Goal: Subscribe to service/newsletter

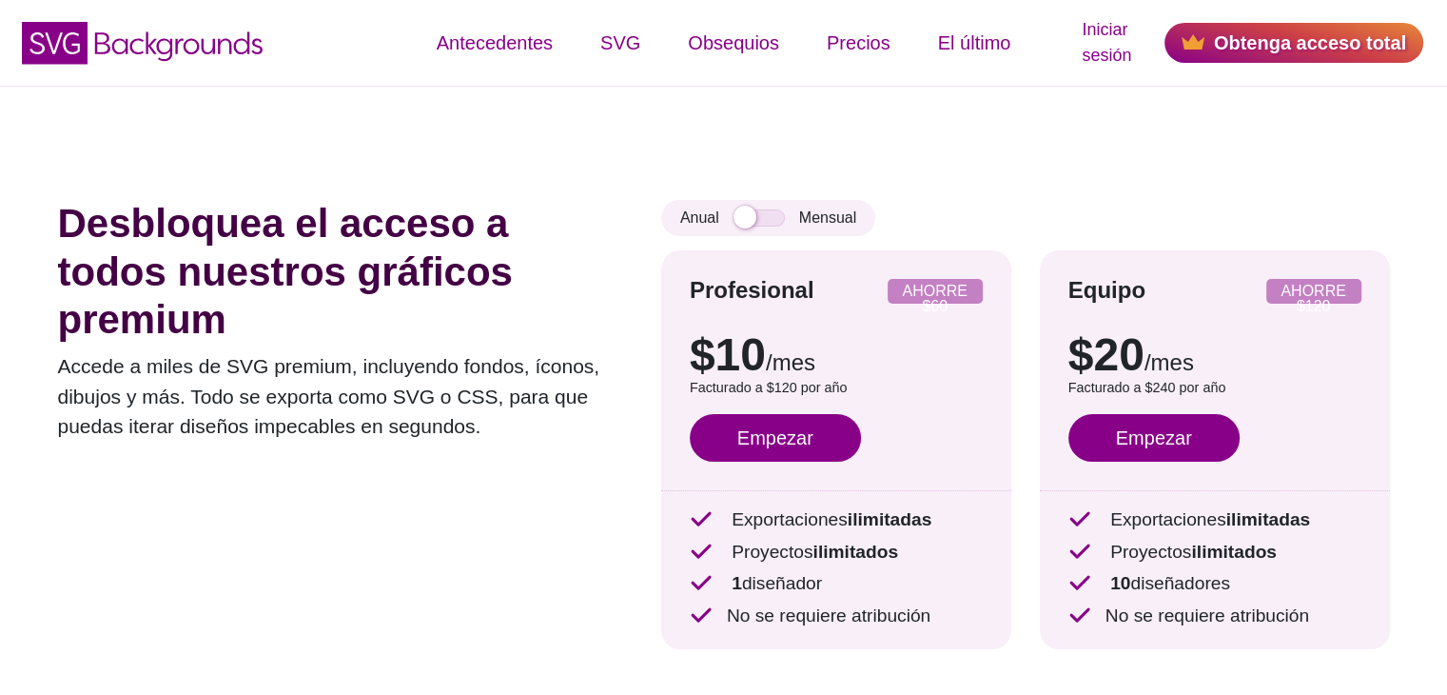
click at [761, 226] on div "Anual Mensual" at bounding box center [768, 218] width 214 height 36
click at [769, 221] on input "checkbox" at bounding box center [759, 217] width 51 height 17
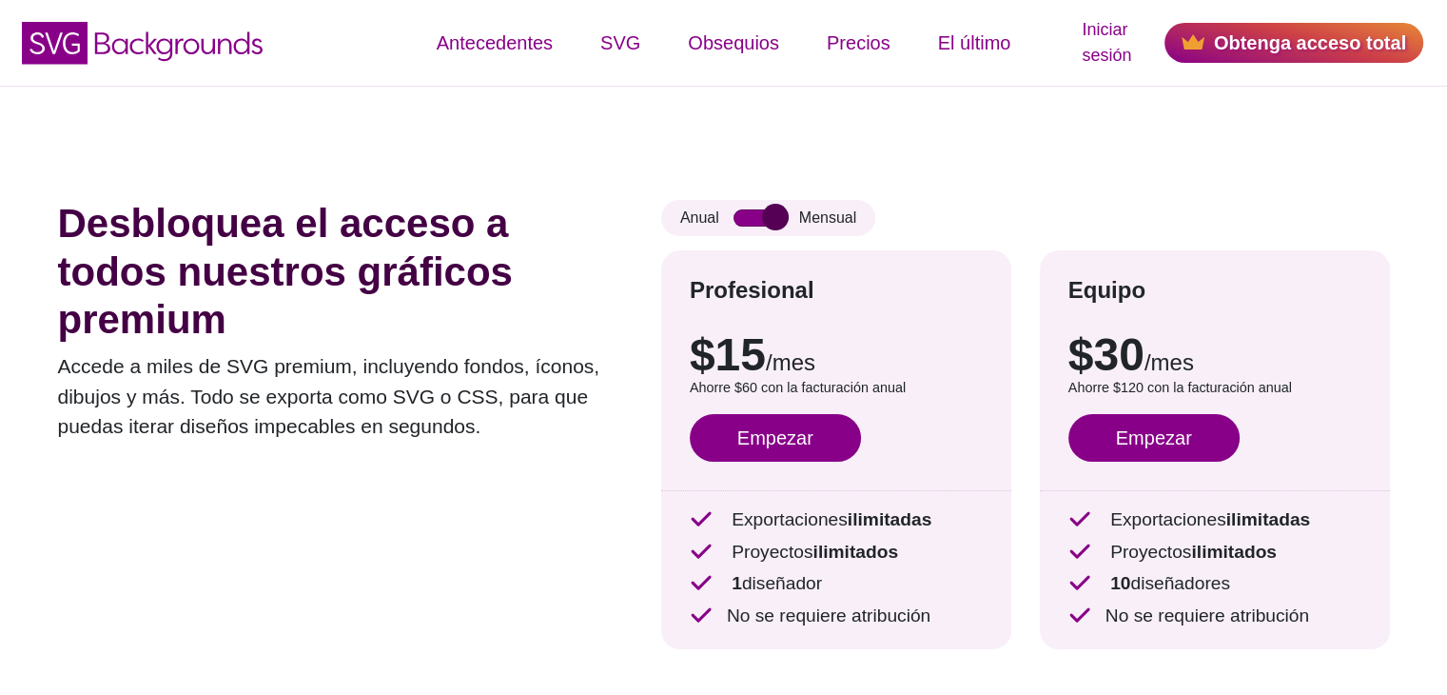
click at [755, 226] on input "checkbox" at bounding box center [759, 217] width 51 height 17
checkbox input "false"
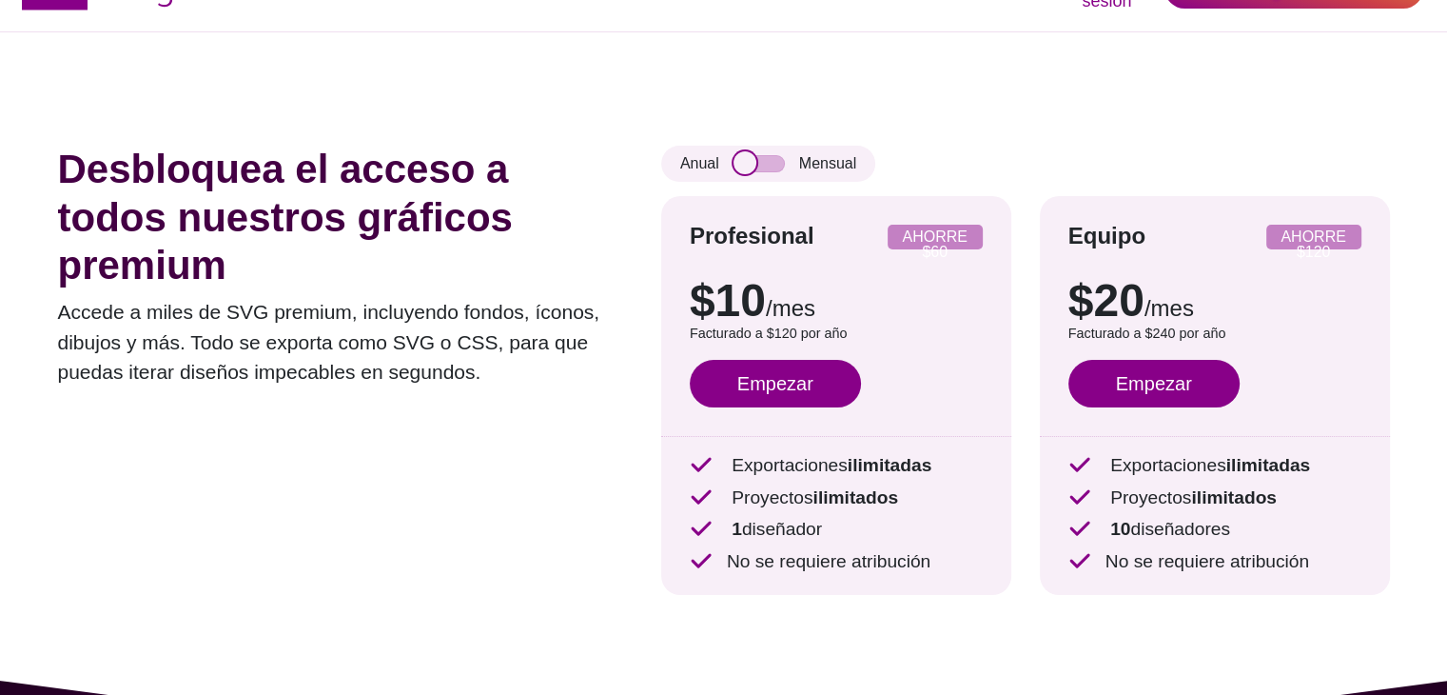
scroll to position [190, 0]
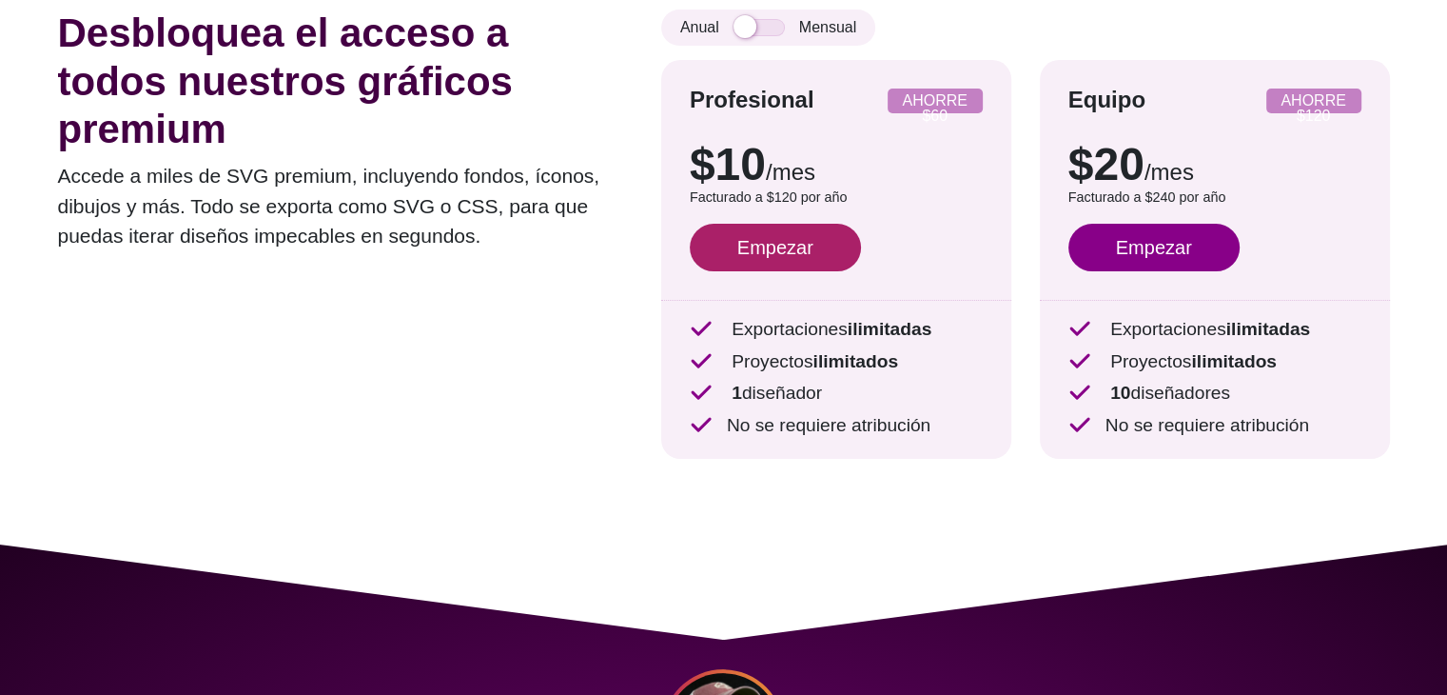
click at [784, 254] on font "Empezar" at bounding box center [775, 247] width 76 height 21
drag, startPoint x: 1265, startPoint y: 378, endPoint x: 1176, endPoint y: 378, distance: 88.5
click at [1176, 378] on div "Exportaciones ilimitadas Proyectos ilimitados 10 diseñadores No se requiere atr…" at bounding box center [1215, 378] width 293 height 124
click at [1274, 416] on font "No se requiere atribución" at bounding box center [1208, 425] width 204 height 20
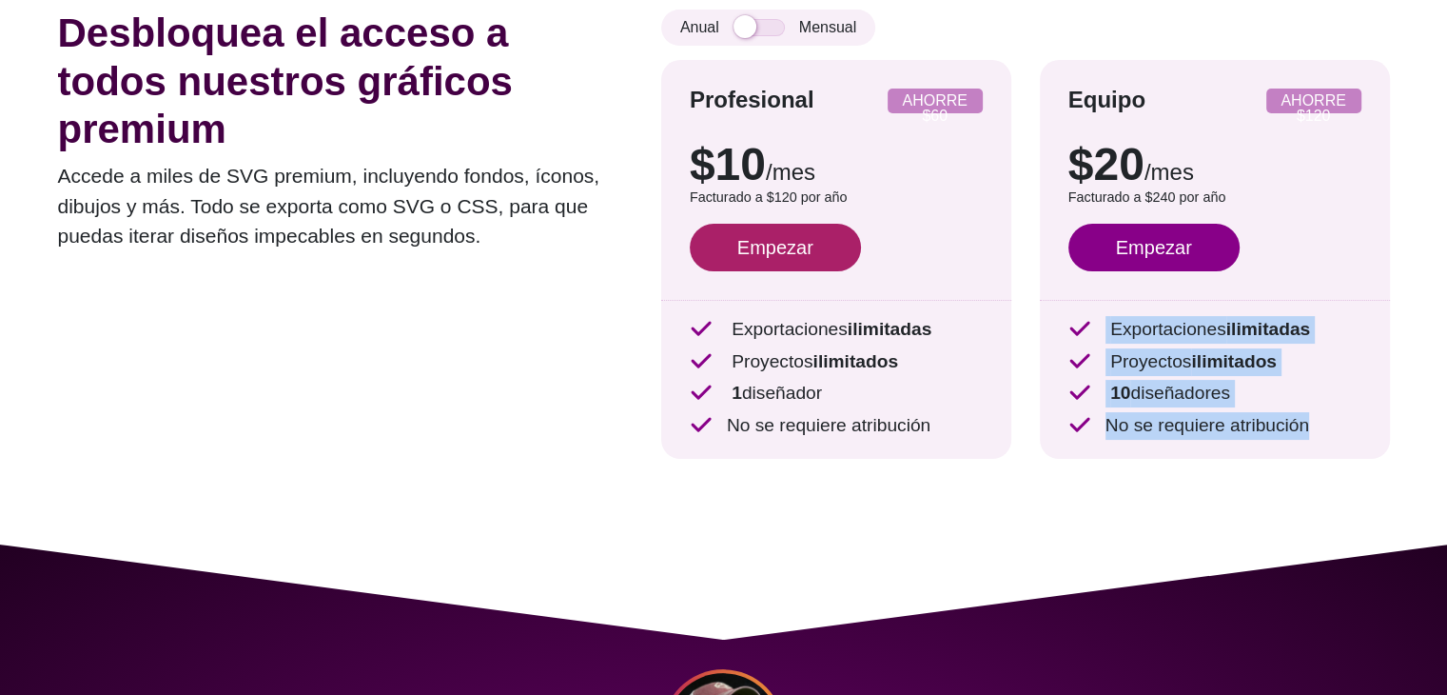
drag, startPoint x: 1324, startPoint y: 431, endPoint x: 1043, endPoint y: 328, distance: 299.8
click at [1076, 324] on div "Exportaciones ilimitadas Proyectos ilimitados 10 diseñadores No se requiere atr…" at bounding box center [1215, 378] width 293 height 124
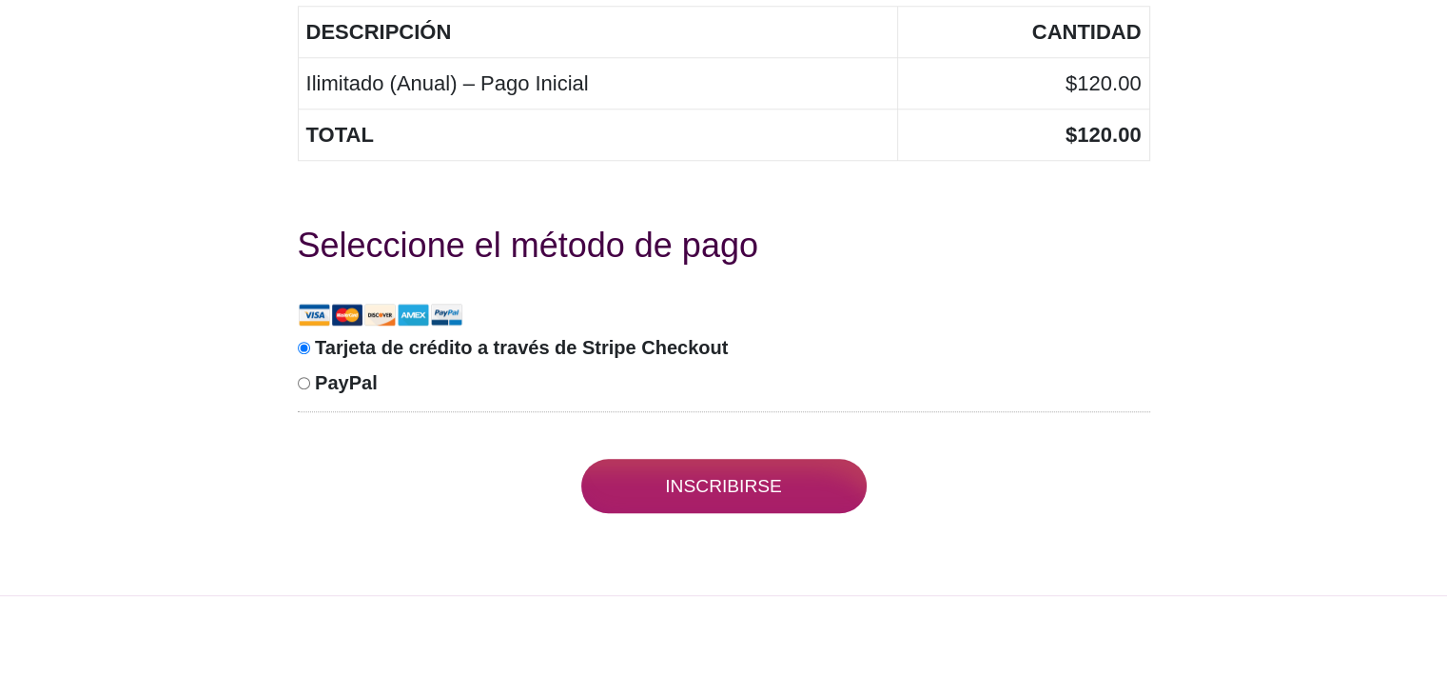
scroll to position [951, 0]
